Goal: Information Seeking & Learning: Learn about a topic

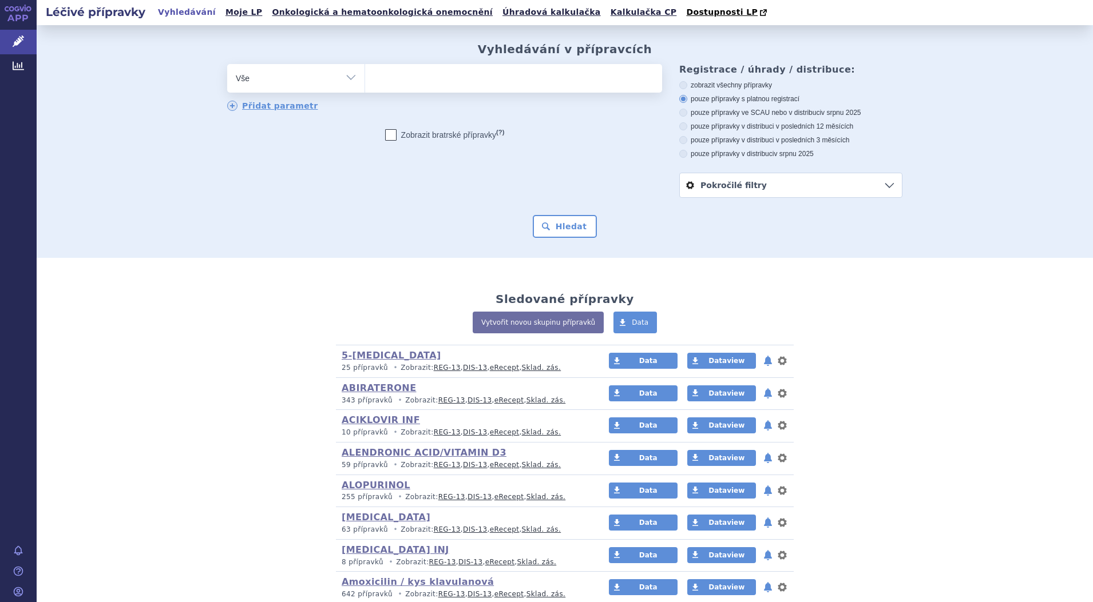
click at [347, 79] on select "Vše Přípravek/SUKL kód MAH VPOIS ATC/Aktivní látka Léková forma Síla" at bounding box center [295, 77] width 137 height 26
select select "filter-atc-group"
click at [227, 65] on select "Vše Přípravek/SUKL kód MAH VPOIS ATC/Aktivní látka Léková forma Síla" at bounding box center [295, 77] width 137 height 26
click at [395, 81] on ul at bounding box center [513, 76] width 297 height 24
click at [365, 81] on select at bounding box center [364, 77] width 1 height 29
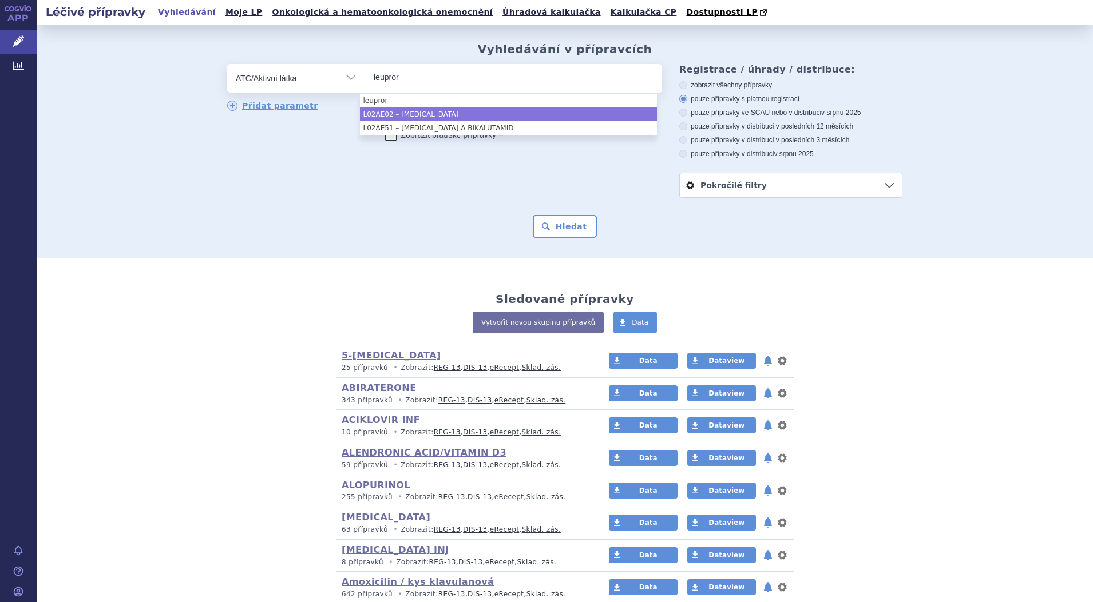
type input "leupror"
select select "L02AE02"
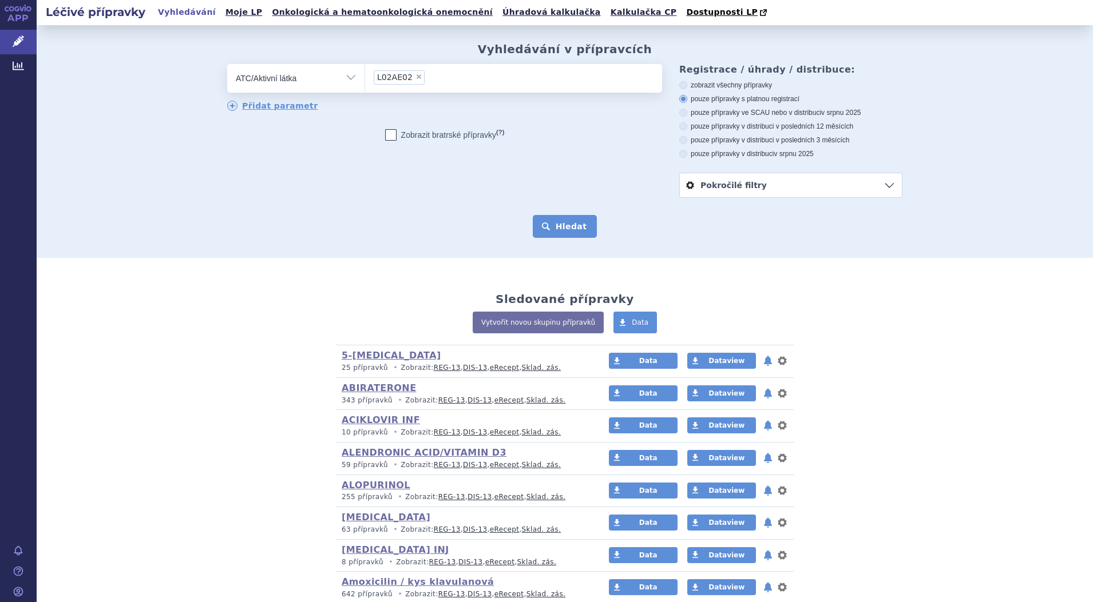
click at [562, 226] on button "Hledat" at bounding box center [565, 226] width 65 height 23
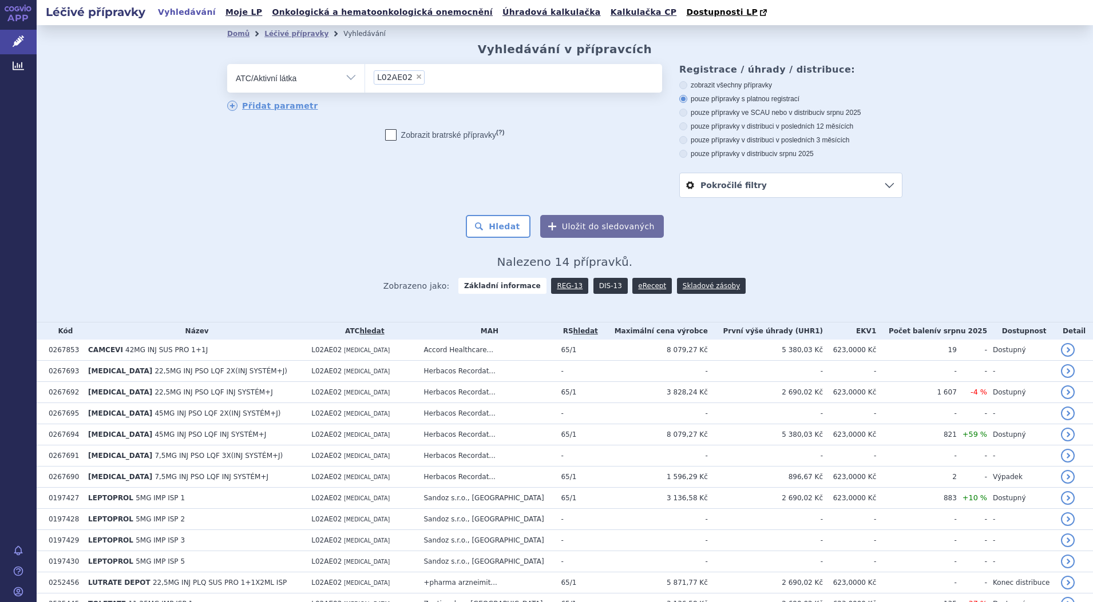
click at [596, 285] on link "DIS-13" at bounding box center [610, 286] width 34 height 16
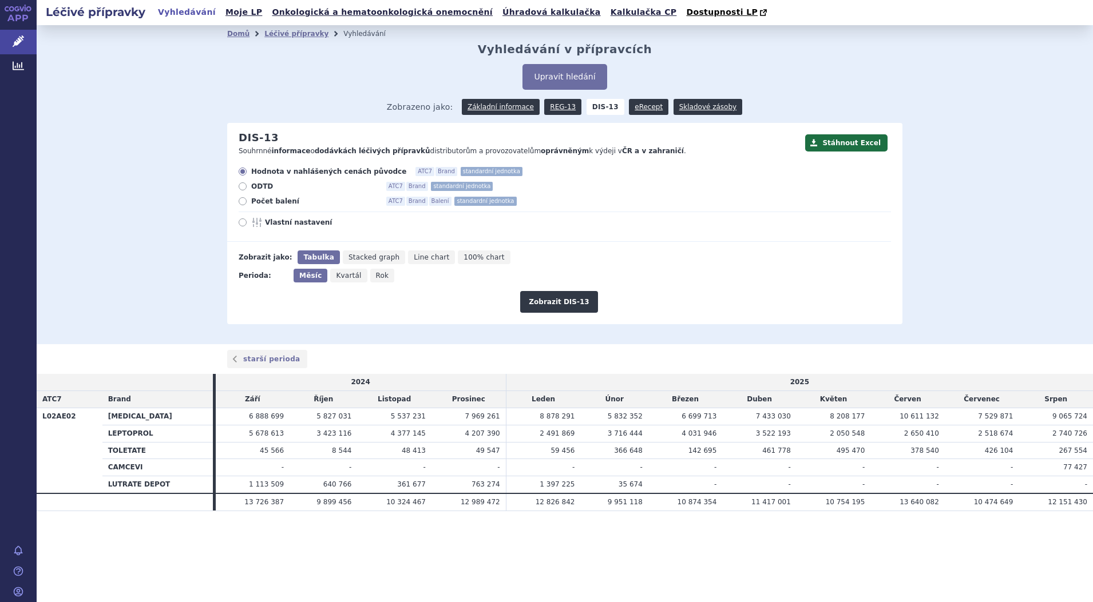
drag, startPoint x: 244, startPoint y: 202, endPoint x: 257, endPoint y: 206, distance: 14.3
click at [244, 202] on icon at bounding box center [243, 201] width 8 height 8
click at [244, 202] on input "Počet balení ATC7 Brand Balení standardní jednotka" at bounding box center [243, 202] width 7 height 7
radio input "true"
click at [575, 303] on button "Zobrazit DIS-13" at bounding box center [558, 302] width 77 height 22
